Goal: Obtain resource: Obtain resource

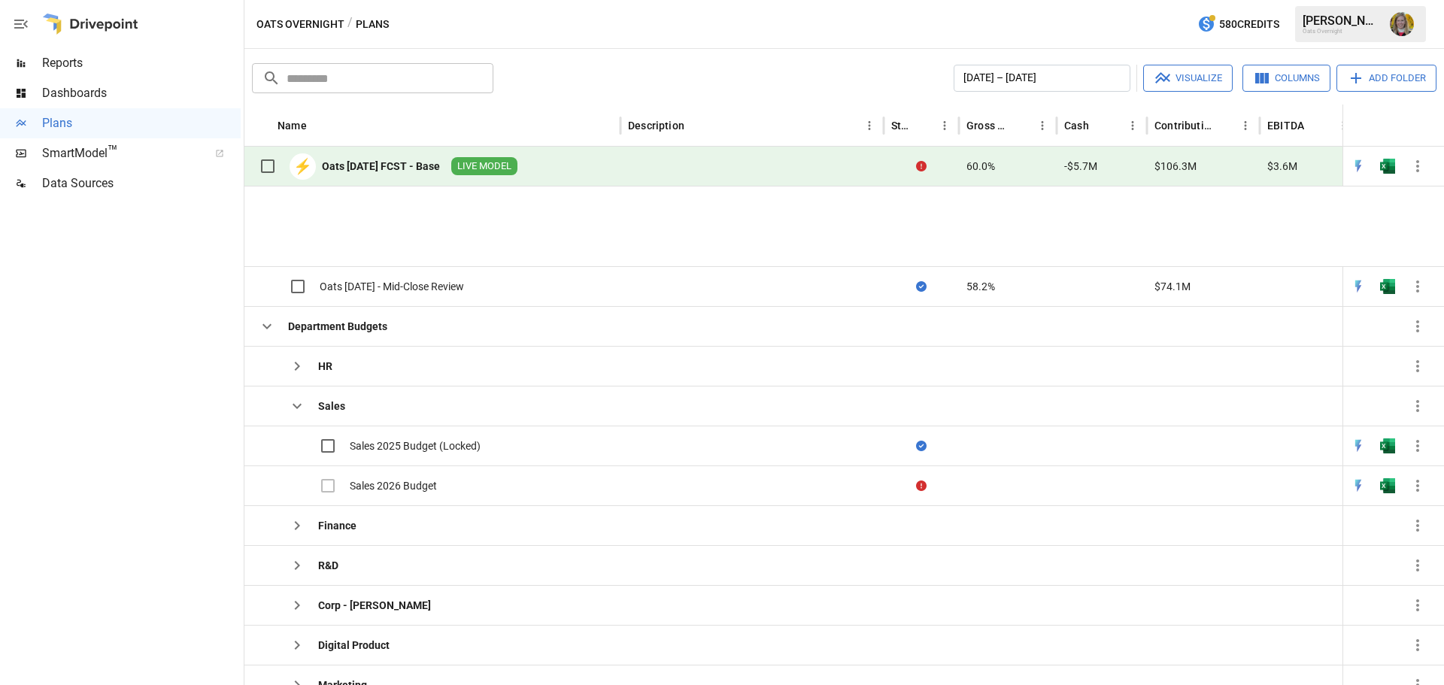
scroll to position [77, 0]
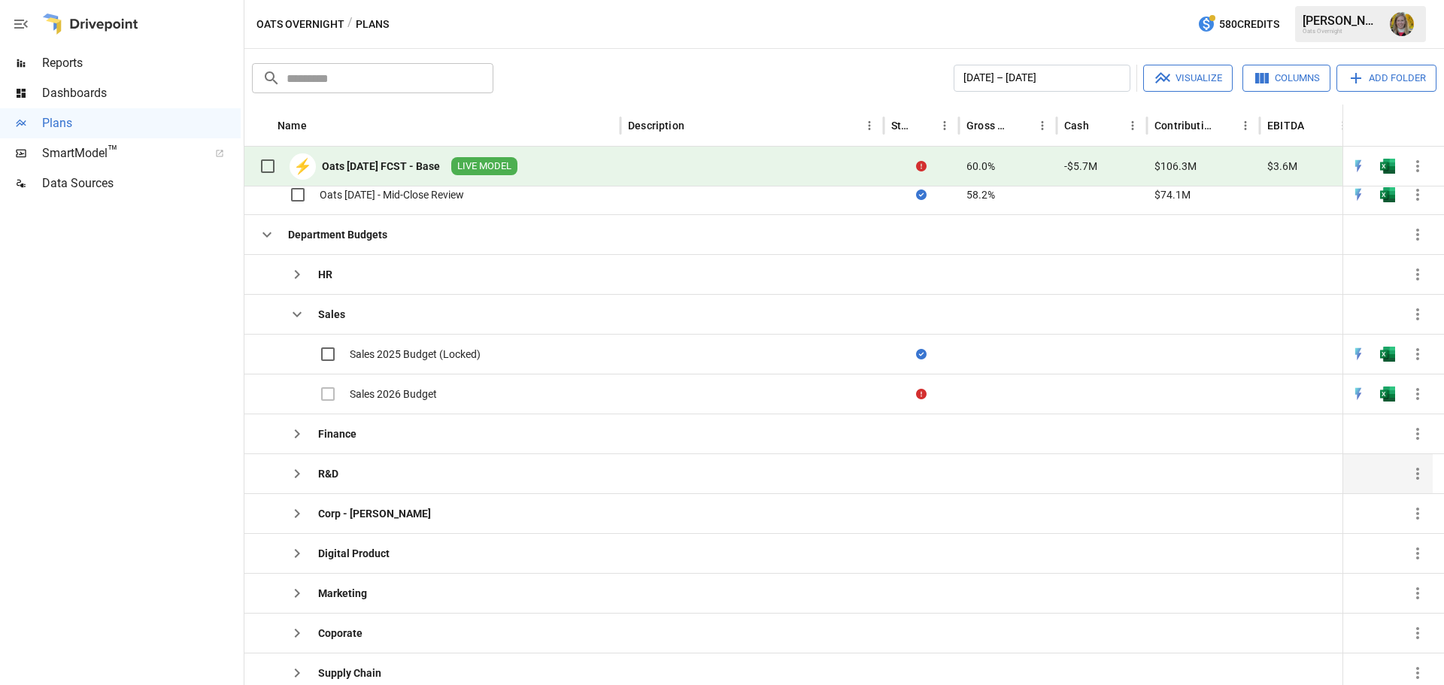
click at [296, 477] on icon "button" at bounding box center [297, 473] width 5 height 9
click at [368, 515] on div "R&D 2026 Budget" at bounding box center [391, 513] width 83 height 15
click at [370, 515] on div "R&D 2026 Budget" at bounding box center [391, 513] width 83 height 15
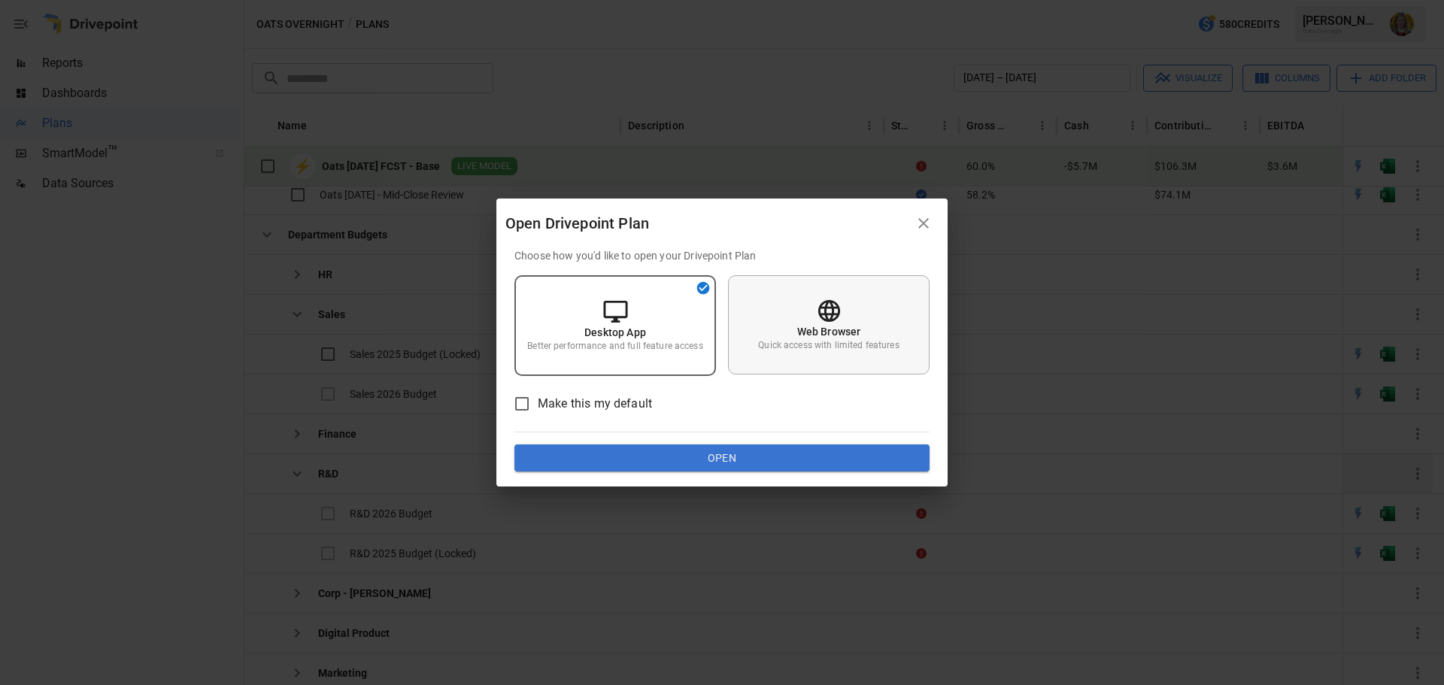
click at [841, 332] on p "Web Browser" at bounding box center [829, 331] width 64 height 15
click at [822, 453] on button "Open" at bounding box center [721, 457] width 415 height 27
